Goal: Information Seeking & Learning: Learn about a topic

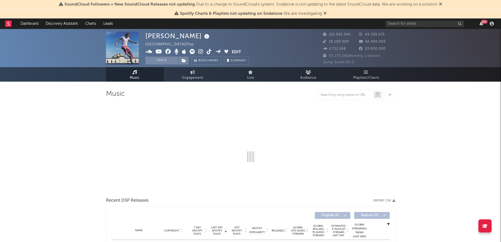
click at [442, 5] on icon at bounding box center [440, 4] width 3 height 4
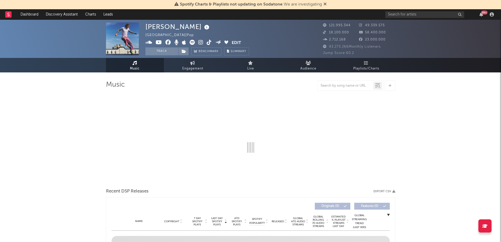
select select "6m"
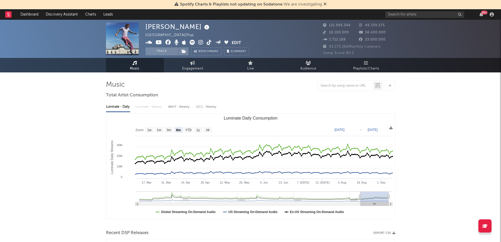
click at [326, 3] on icon at bounding box center [324, 4] width 3 height 4
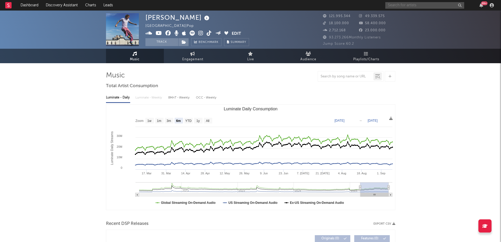
click at [405, 5] on input "text" at bounding box center [424, 5] width 79 height 7
type input "laura pausini"
click at [394, 21] on div at bounding box center [394, 18] width 12 height 12
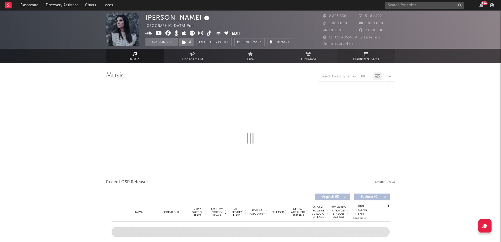
click at [367, 57] on span "Playlists/Charts" at bounding box center [366, 59] width 26 height 6
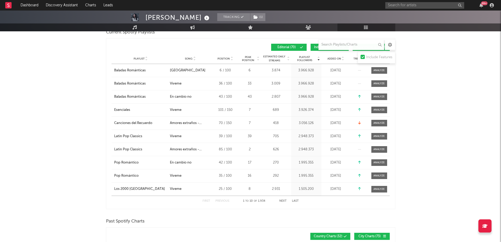
scroll to position [53, 0]
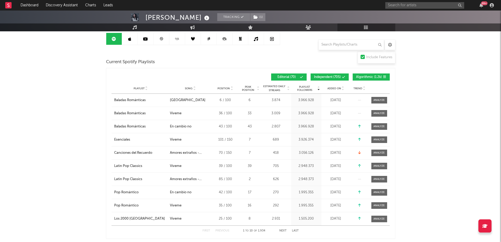
click at [368, 77] on span "Algorithmic ( 1.2k )" at bounding box center [369, 76] width 26 height 3
click at [343, 76] on icon at bounding box center [343, 76] width 3 height 3
click at [333, 88] on span "Added On" at bounding box center [334, 88] width 14 height 3
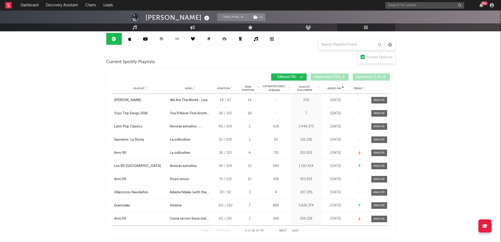
click at [333, 88] on span "Added On" at bounding box center [334, 88] width 14 height 3
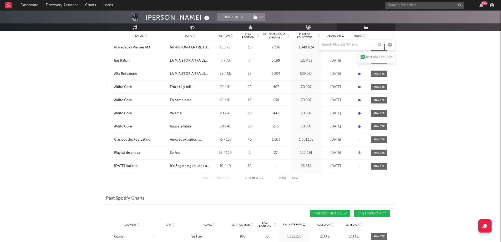
scroll to position [0, 0]
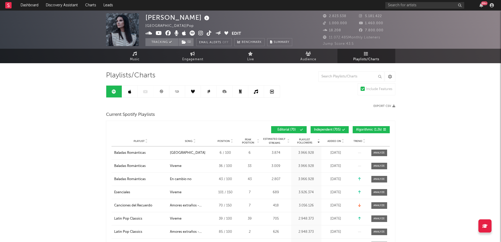
drag, startPoint x: 140, startPoint y: 58, endPoint x: 89, endPoint y: 82, distance: 55.6
click at [140, 58] on span "Music" at bounding box center [135, 59] width 10 height 6
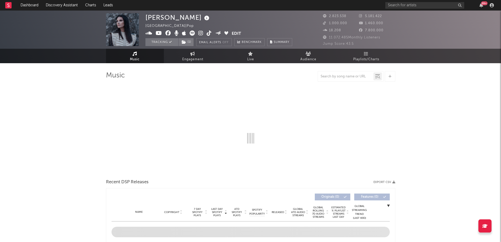
select select "6m"
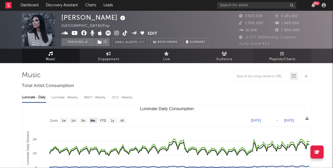
click at [276, 53] on link "Playlists/Charts" at bounding box center [282, 56] width 58 height 14
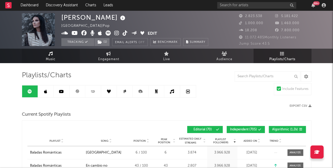
click at [58, 53] on link "Music" at bounding box center [51, 56] width 58 height 14
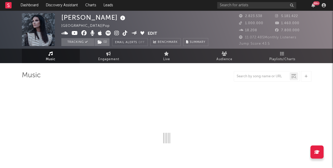
select select "6m"
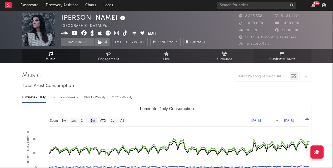
click at [290, 56] on span "Playlists/Charts" at bounding box center [282, 59] width 26 height 6
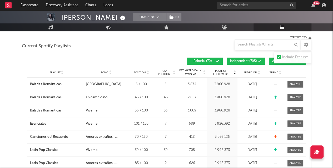
scroll to position [61, 0]
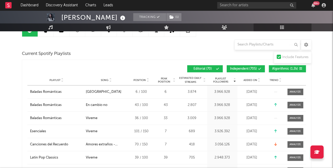
click at [282, 68] on span "Algorithmic ( 1.2k )" at bounding box center [285, 68] width 26 height 3
click at [256, 68] on span "Independent ( 705 )" at bounding box center [243, 68] width 27 height 3
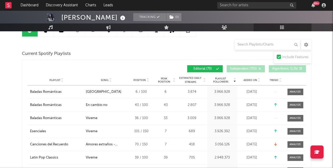
click at [250, 81] on div "Added On" at bounding box center [251, 80] width 26 height 4
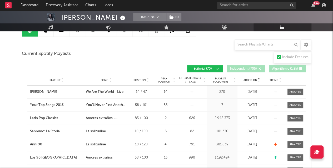
click at [250, 81] on div "Added On" at bounding box center [251, 80] width 26 height 4
